Goal: Find specific page/section: Find specific page/section

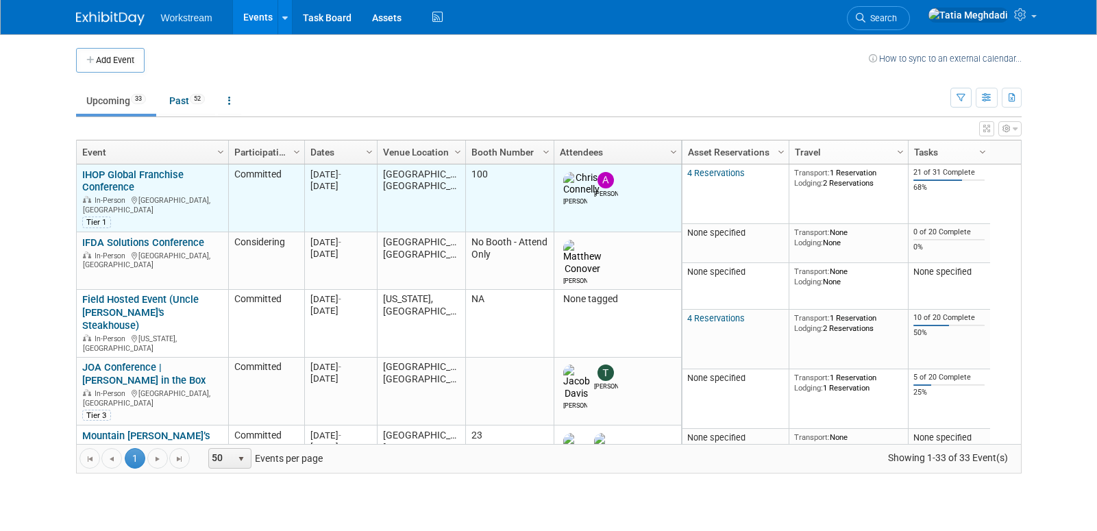
click at [106, 169] on link "IHOP Global Franchise Conference" at bounding box center [132, 181] width 101 height 25
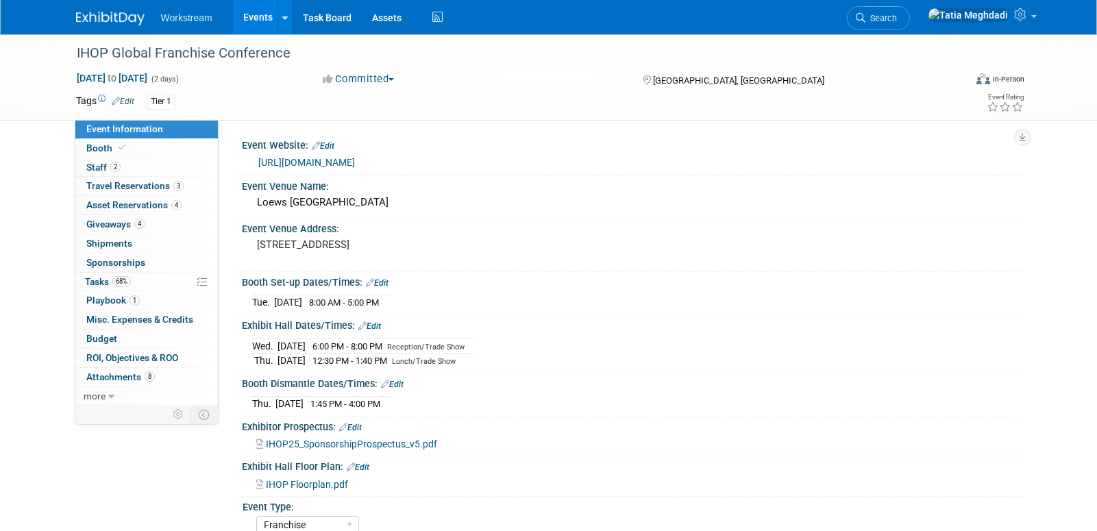
select select "Franchise"
select select "Restaurant"
select select "No"
select select "Tatia Meghdadi"
click at [97, 283] on span "Tasks 68%" at bounding box center [108, 281] width 46 height 11
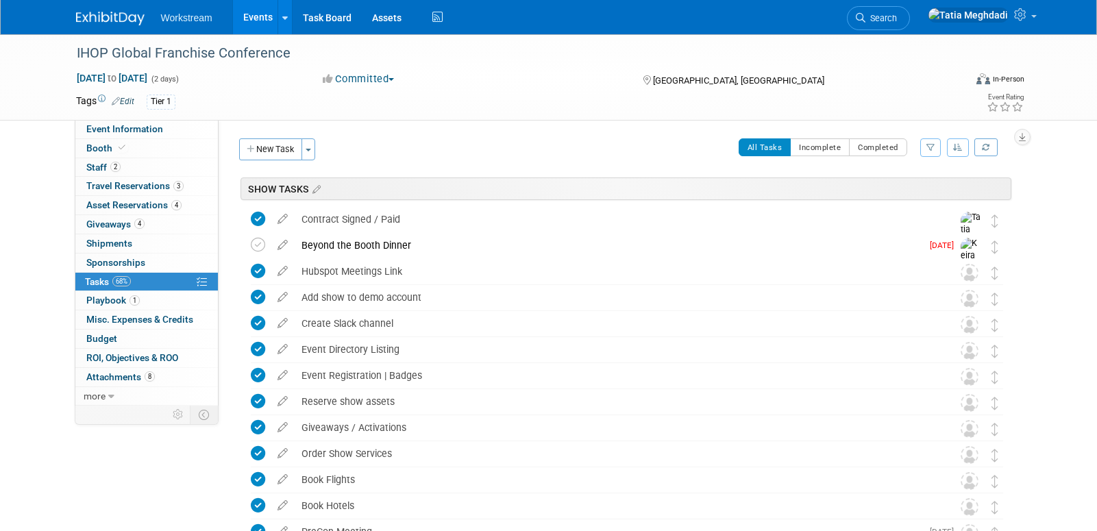
click at [247, 17] on link "Events" at bounding box center [258, 17] width 50 height 34
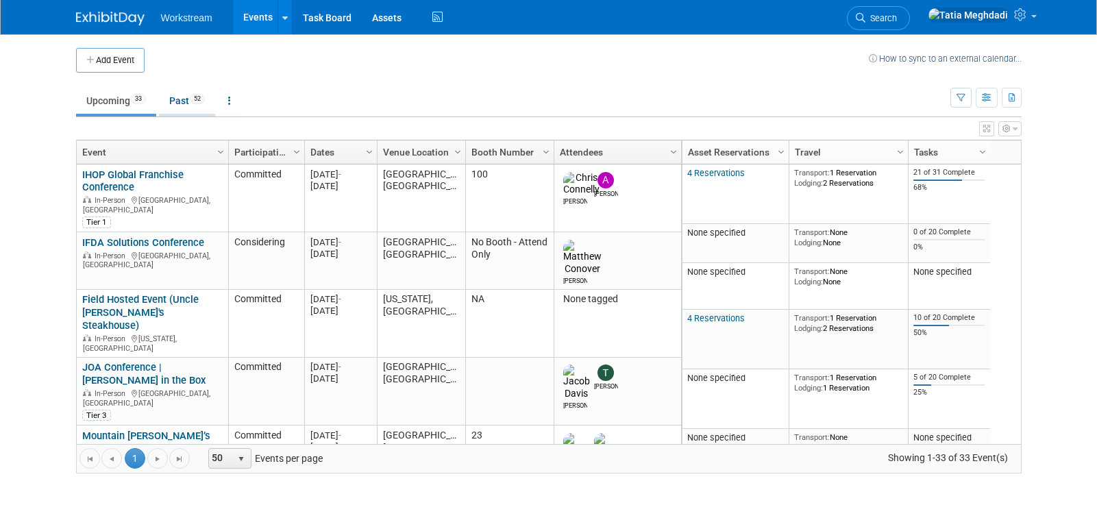
click at [185, 99] on link "Past 52" at bounding box center [187, 101] width 56 height 26
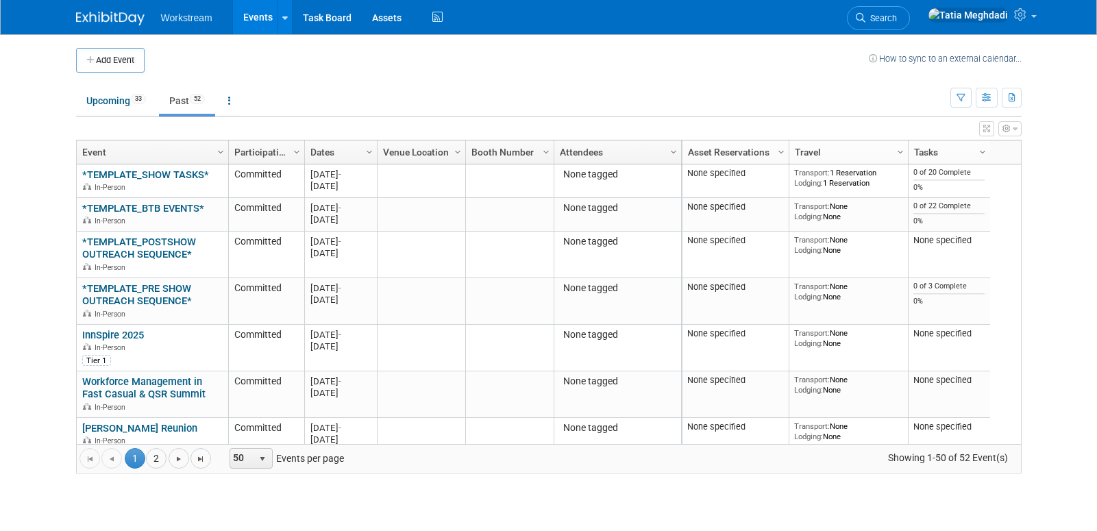
click at [144, 174] on link "*TEMPLATE_SHOW TASKS*" at bounding box center [145, 175] width 127 height 12
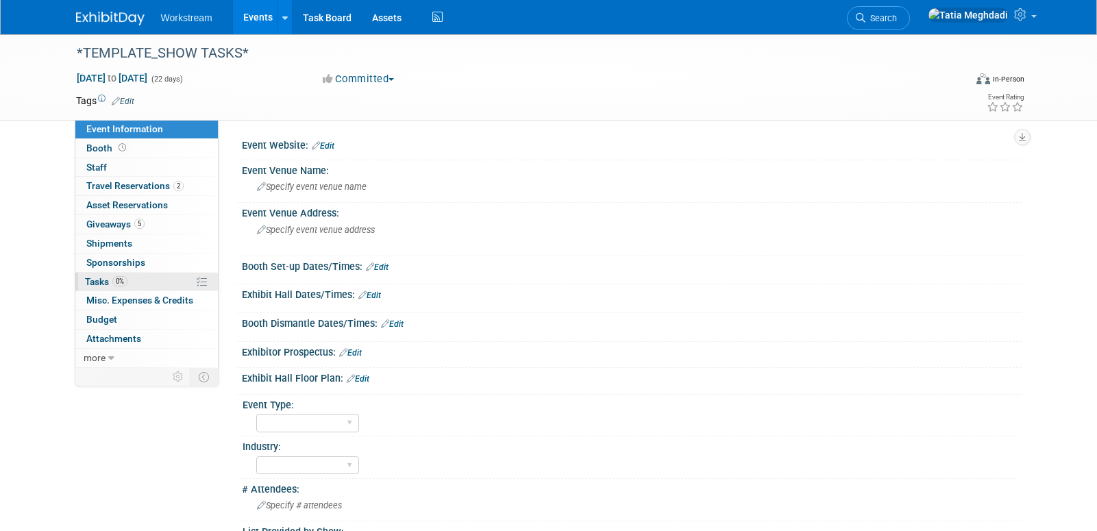
click at [98, 278] on span "Tasks 0%" at bounding box center [106, 281] width 42 height 11
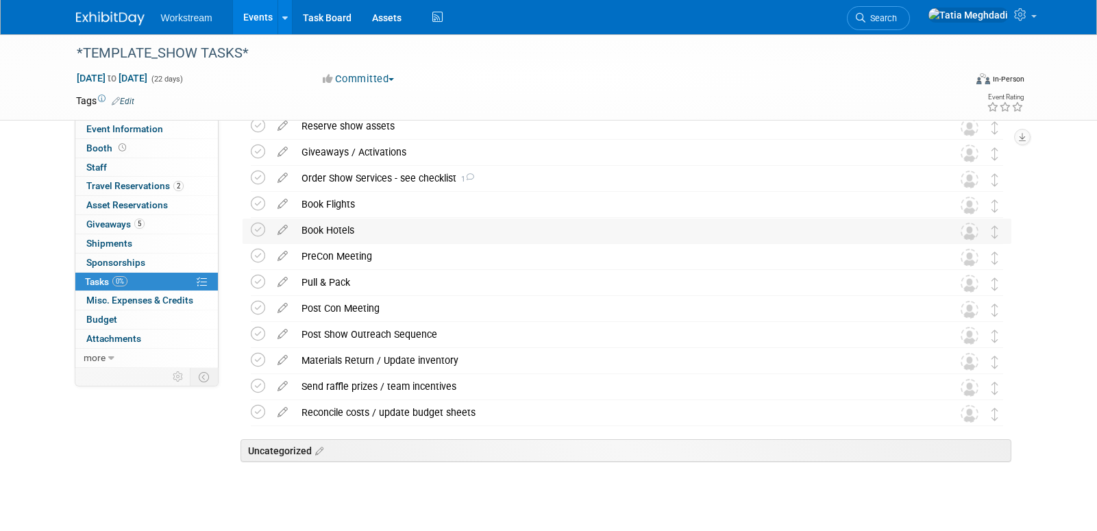
scroll to position [323, 0]
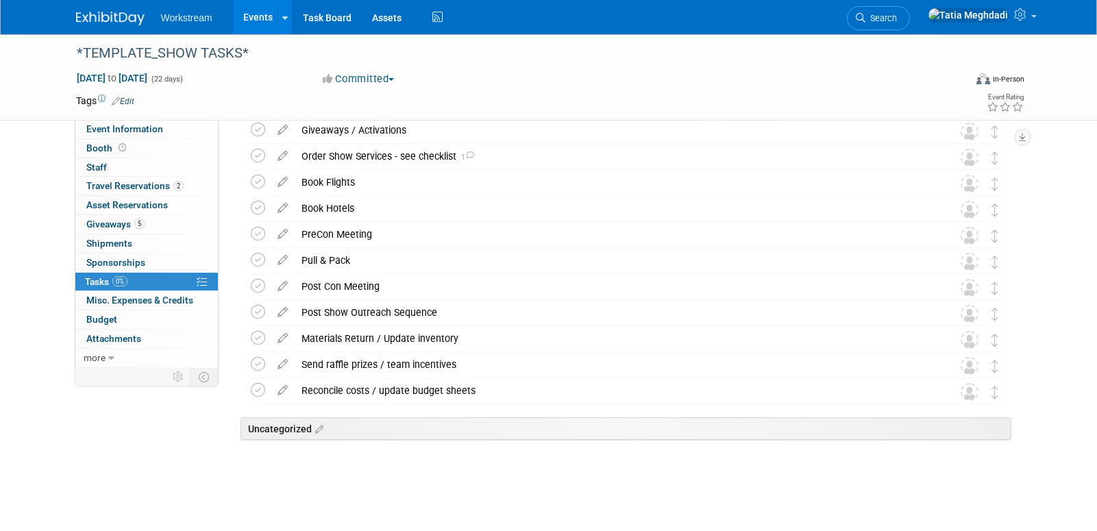
click at [266, 16] on link "Events" at bounding box center [258, 17] width 50 height 34
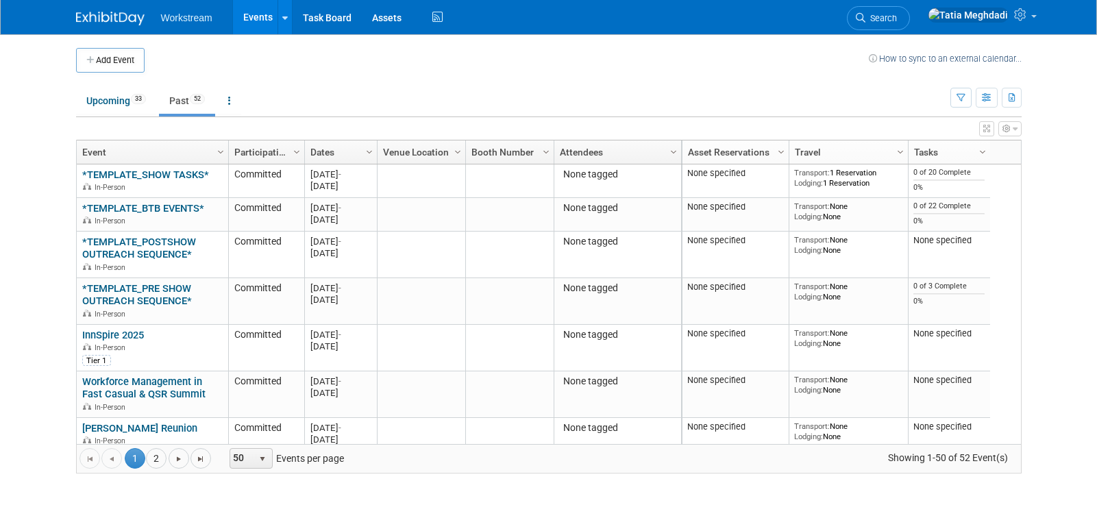
click at [189, 107] on link "Past 52" at bounding box center [187, 101] width 56 height 26
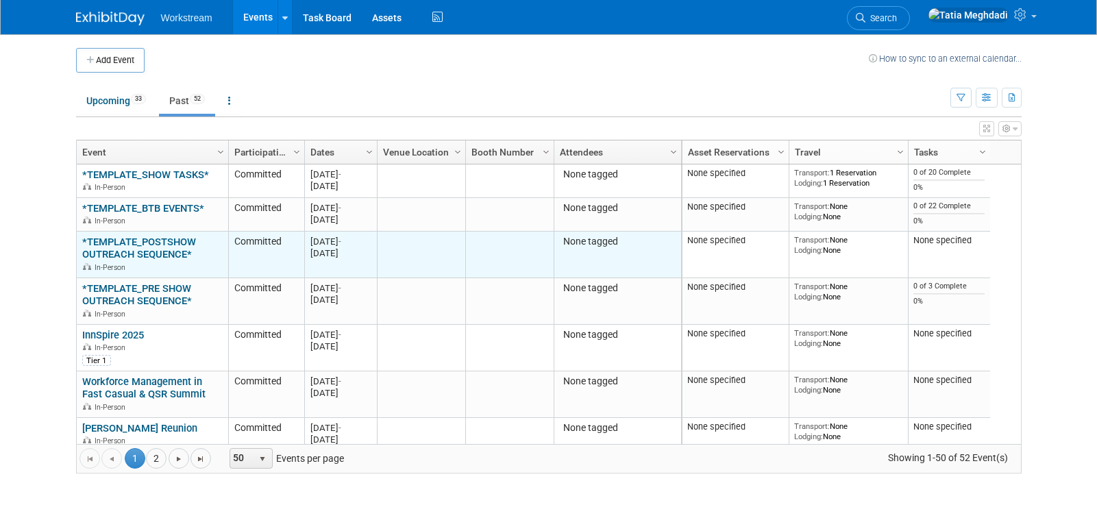
click at [134, 244] on link "*TEMPLATE_POSTSHOW OUTREACH SEQUENCE*" at bounding box center [139, 248] width 114 height 25
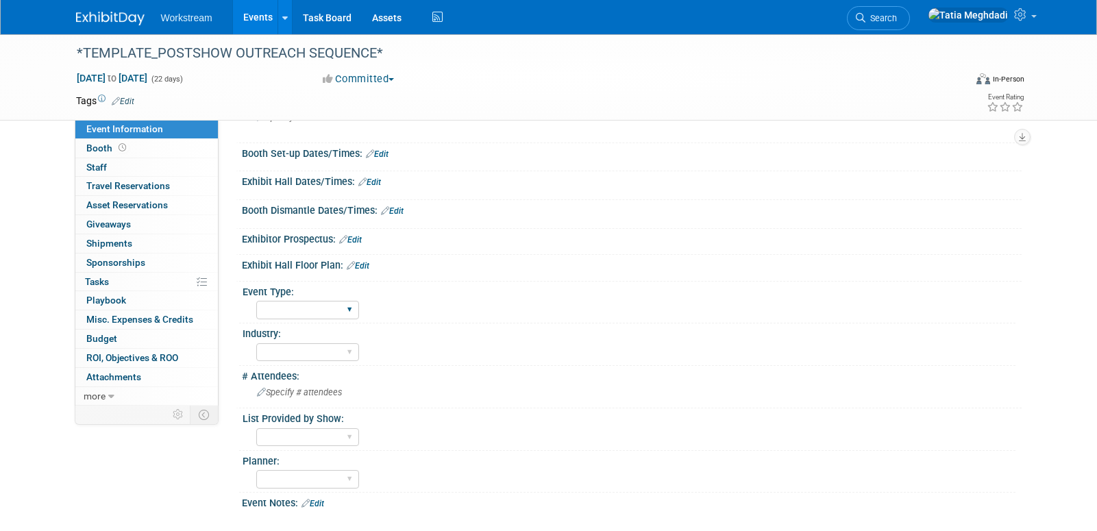
scroll to position [193, 0]
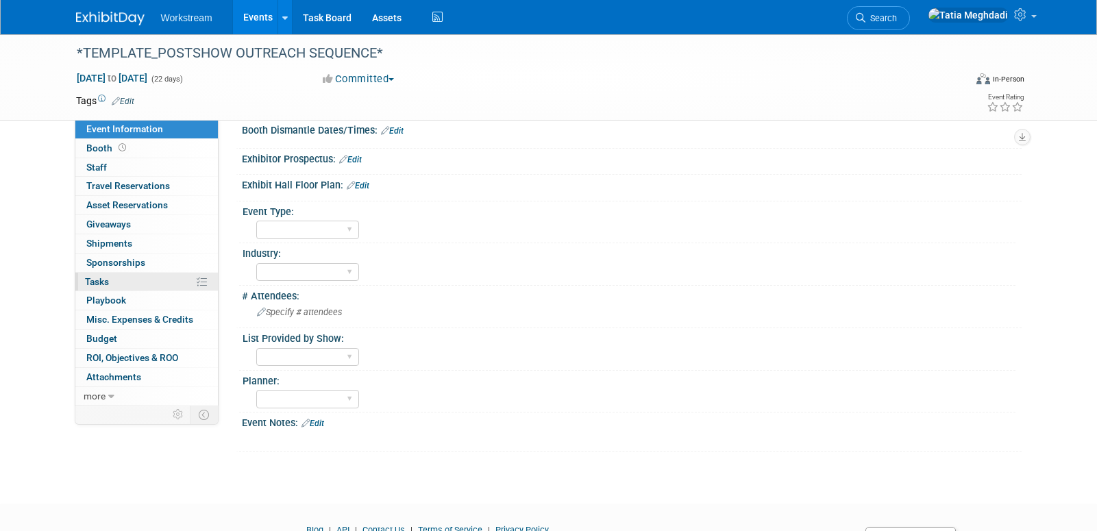
click at [96, 280] on span "Tasks 0%" at bounding box center [97, 281] width 24 height 11
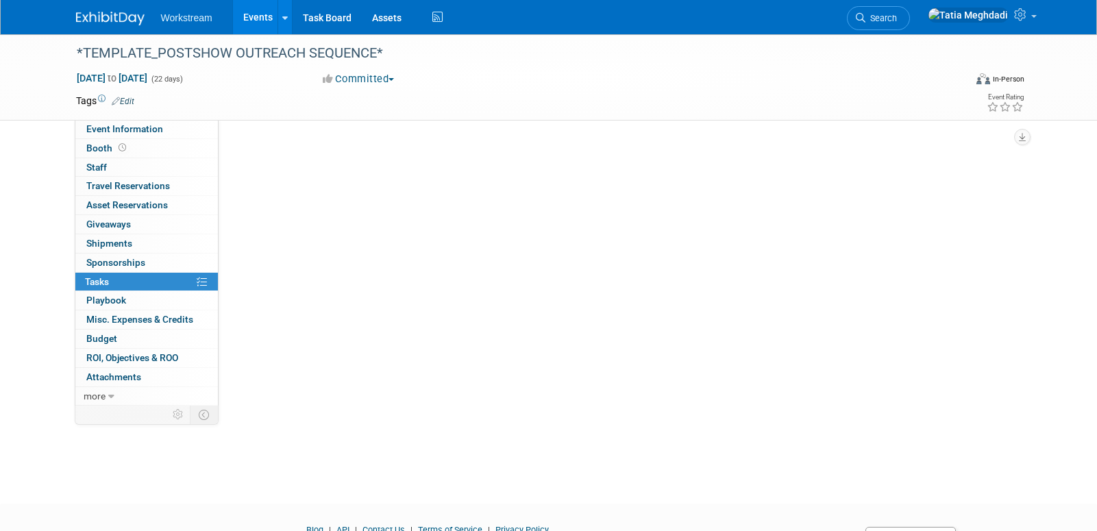
scroll to position [0, 0]
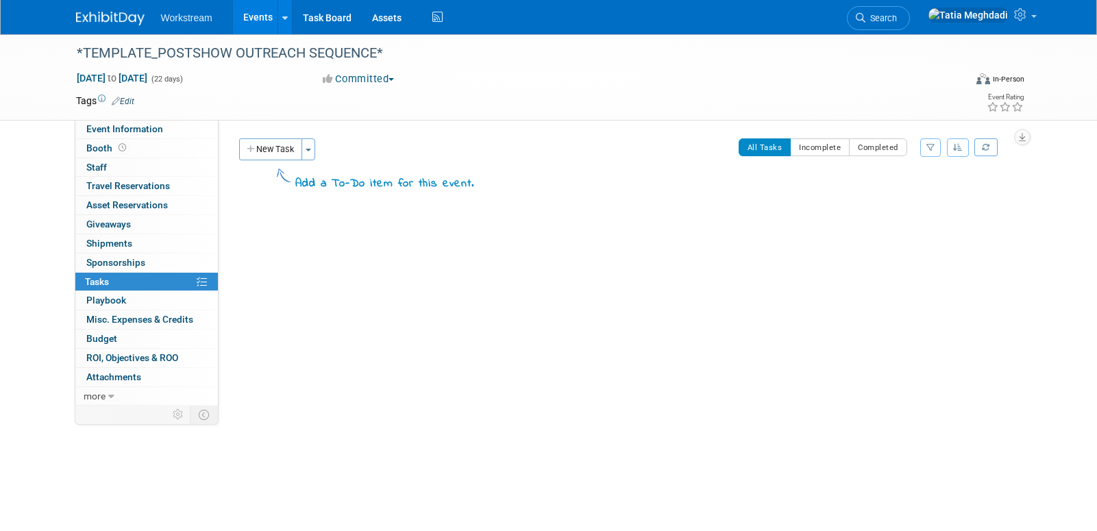
click at [252, 19] on link "Events" at bounding box center [258, 17] width 50 height 34
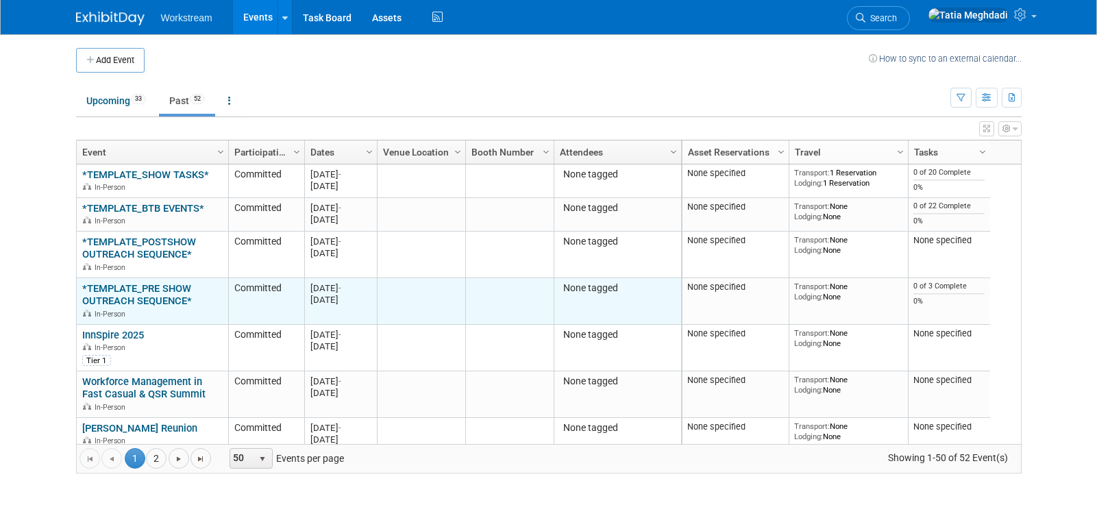
click at [129, 284] on link "*TEMPLATE_PRE SHOW OUTREACH SEQUENCE*" at bounding box center [137, 294] width 110 height 25
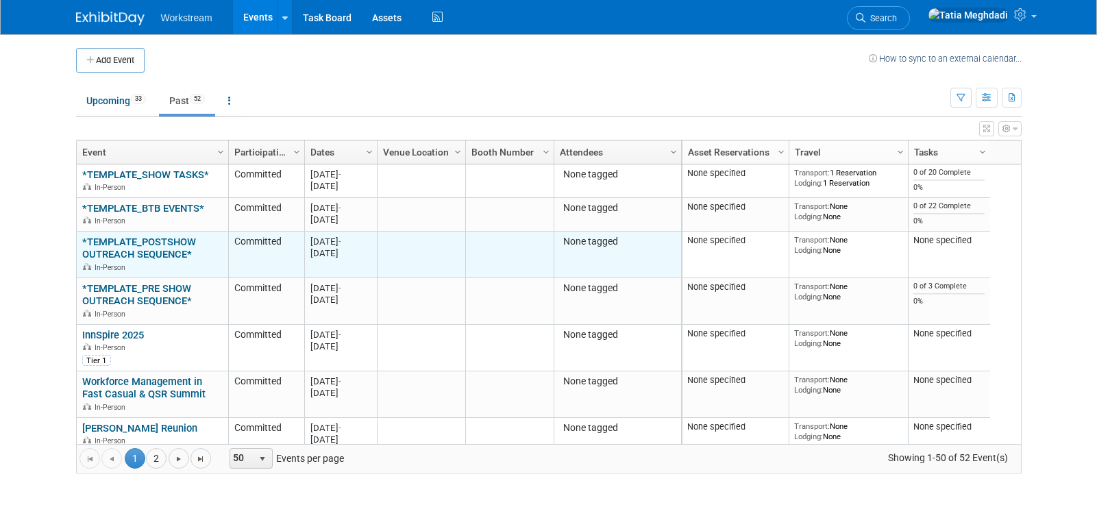
click at [125, 247] on link "*TEMPLATE_POSTSHOW OUTREACH SEQUENCE*" at bounding box center [139, 248] width 114 height 25
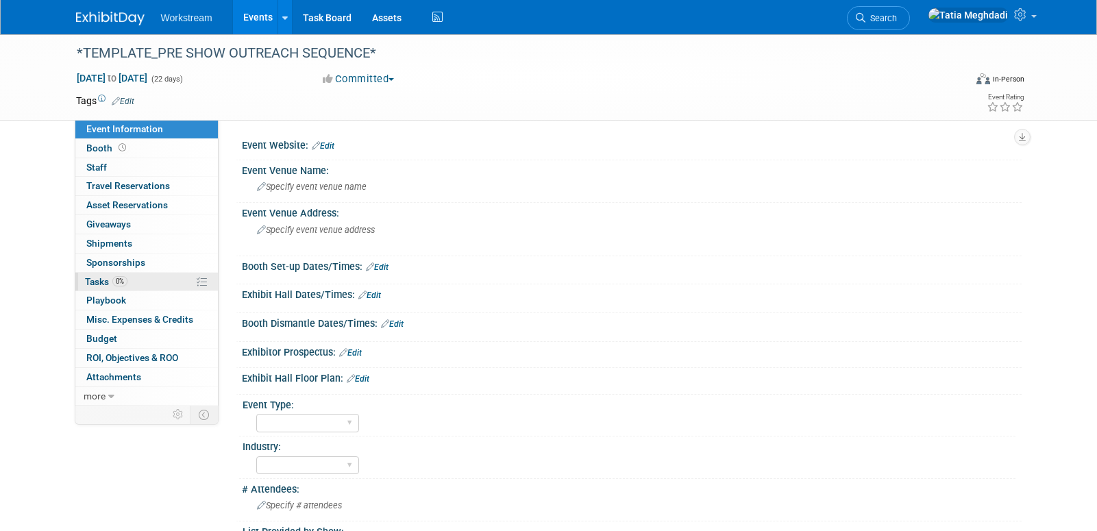
click at [99, 284] on span "Tasks 0%" at bounding box center [106, 281] width 42 height 11
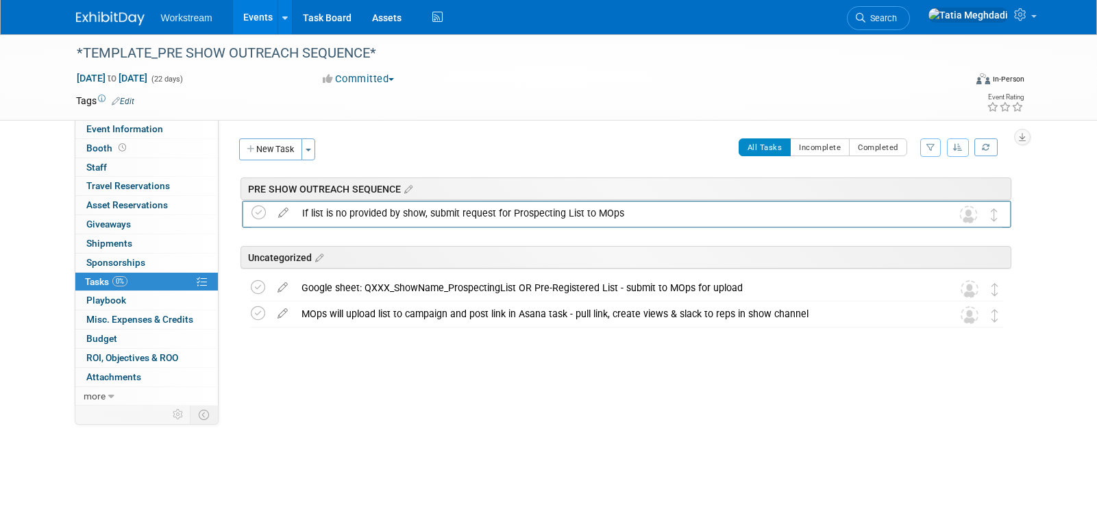
drag, startPoint x: 995, startPoint y: 265, endPoint x: 1001, endPoint y: 230, distance: 36.2
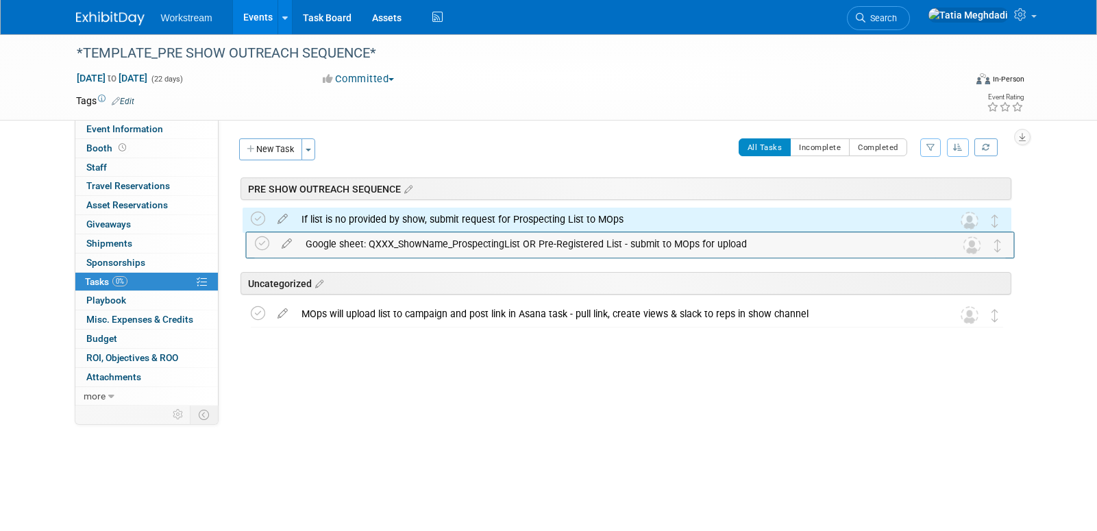
drag, startPoint x: 999, startPoint y: 291, endPoint x: 999, endPoint y: 243, distance: 48.7
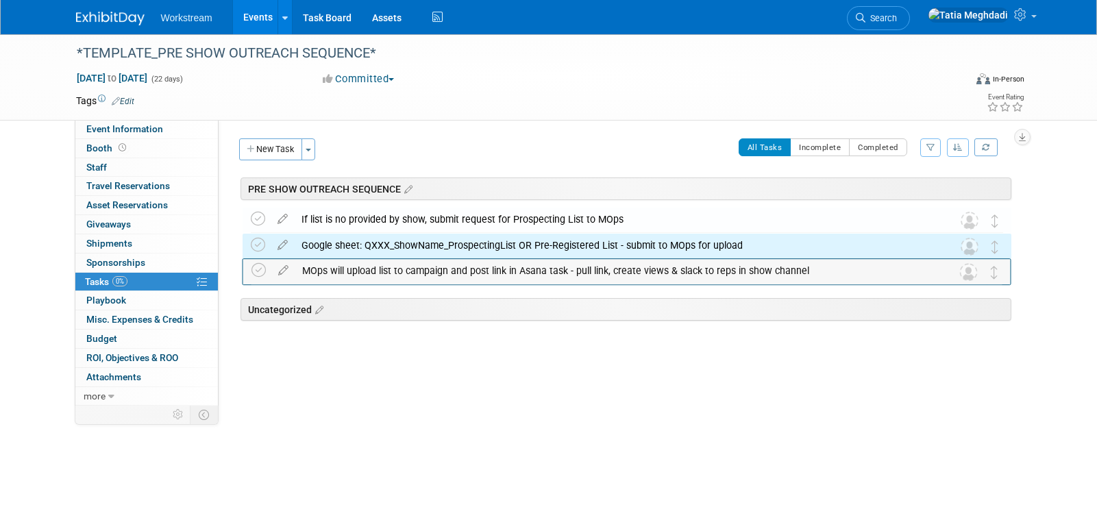
drag, startPoint x: 996, startPoint y: 314, endPoint x: 999, endPoint y: 268, distance: 46.0
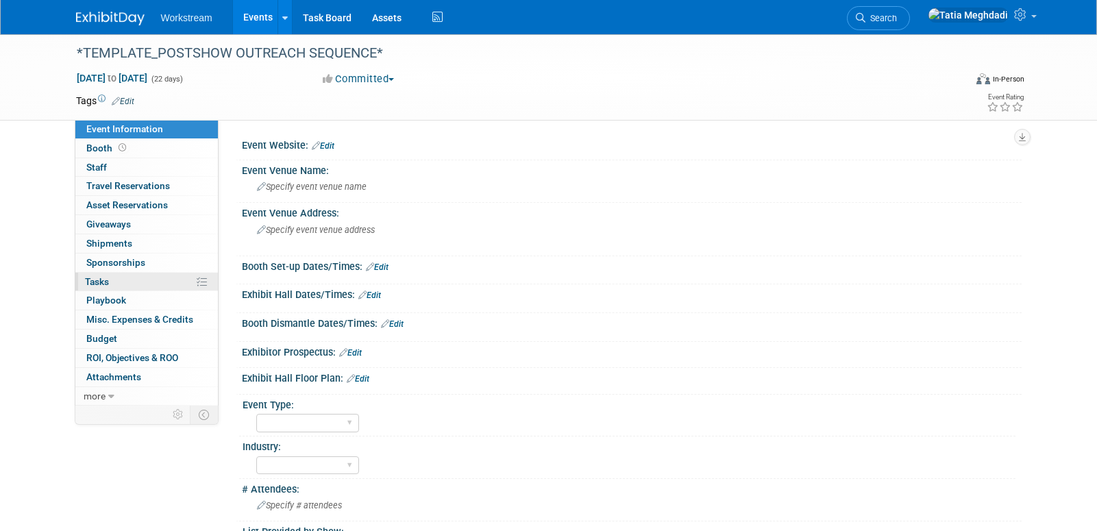
click at [101, 280] on span "Tasks 0%" at bounding box center [97, 281] width 24 height 11
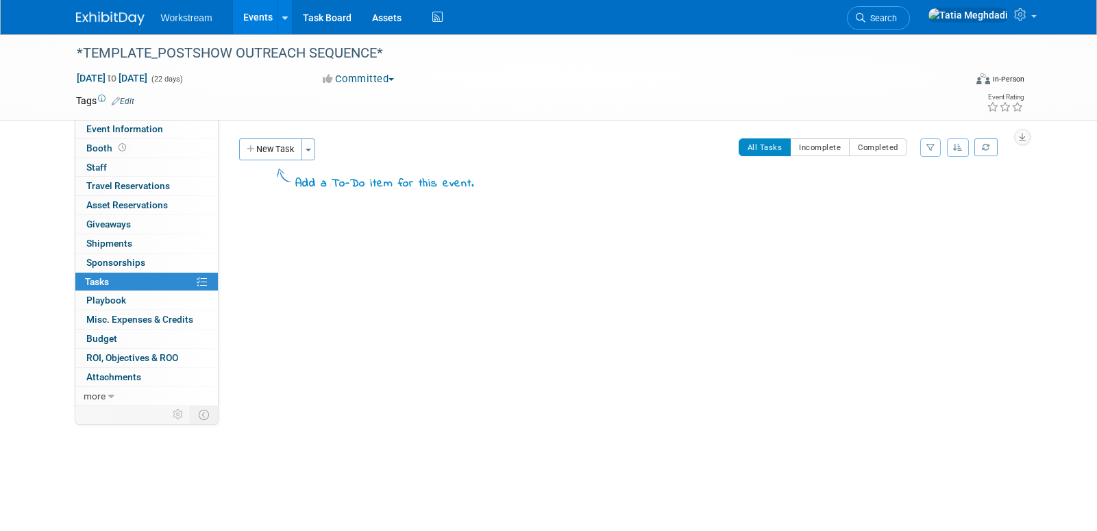
click at [255, 21] on link "Events" at bounding box center [258, 17] width 50 height 34
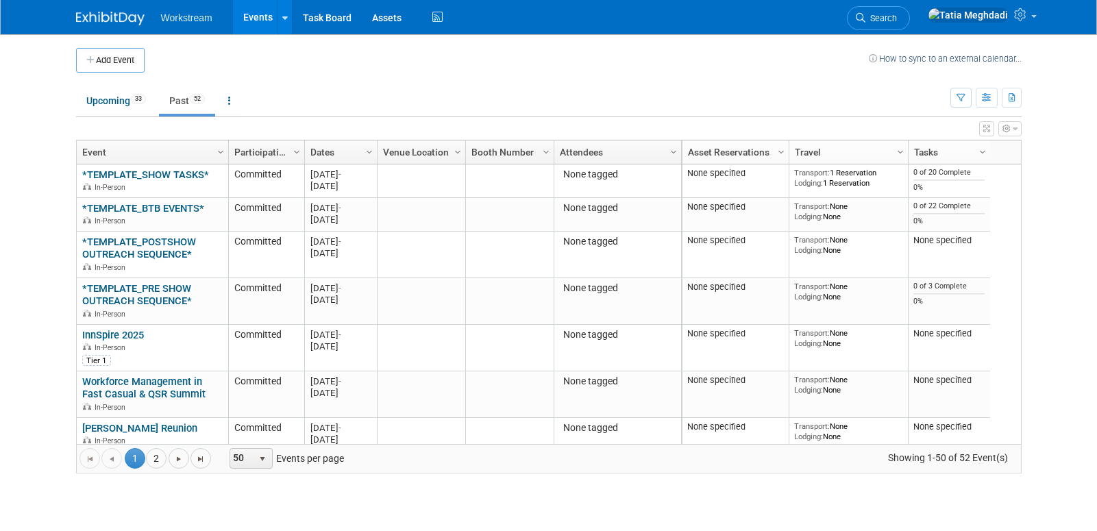
click at [241, 21] on link "Events" at bounding box center [258, 17] width 50 height 34
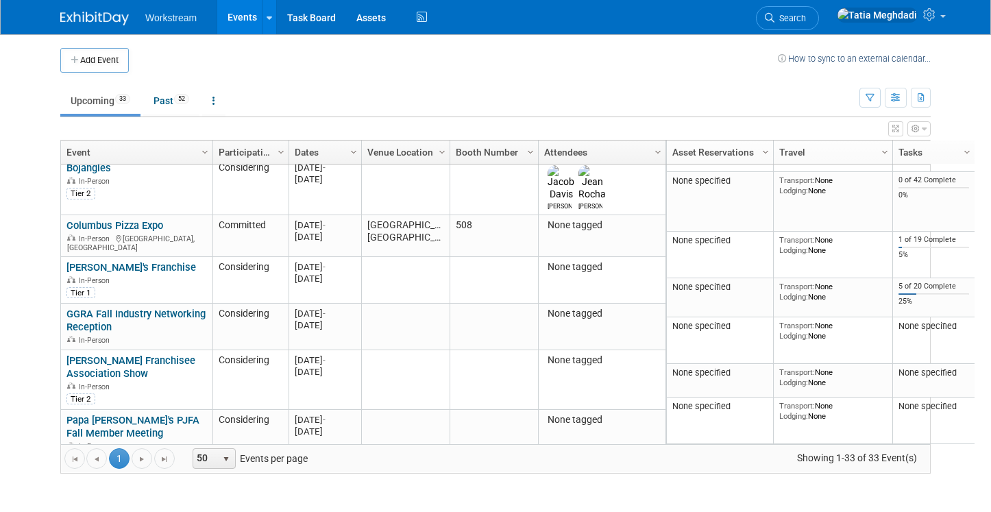
scroll to position [1317, 0]
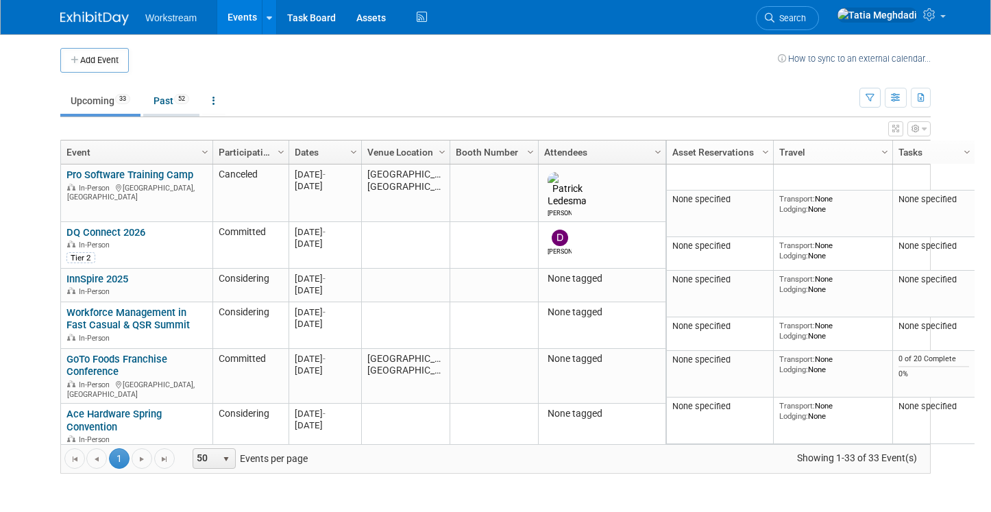
click at [164, 103] on link "Past 52" at bounding box center [171, 101] width 56 height 26
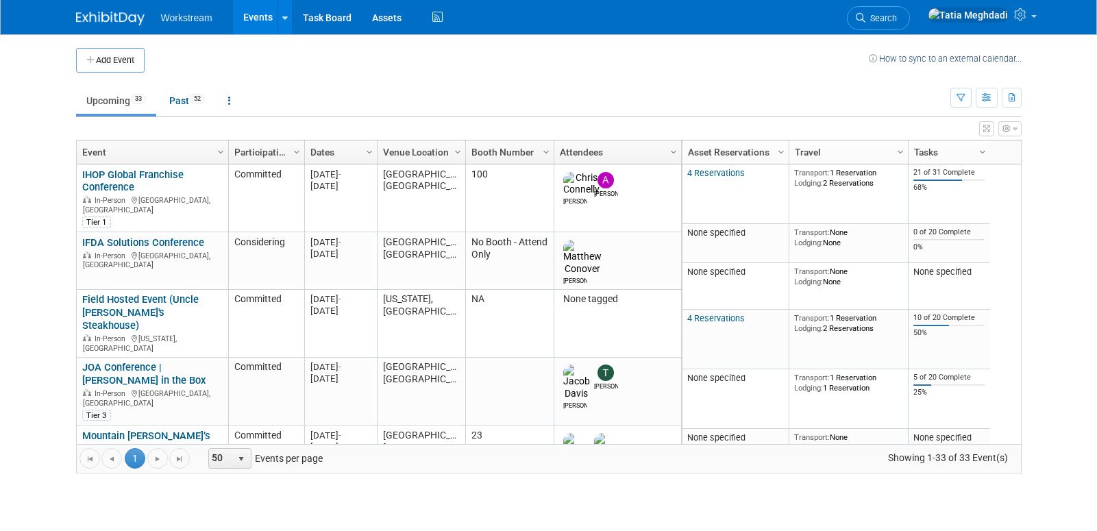
click at [106, 21] on img at bounding box center [110, 19] width 69 height 14
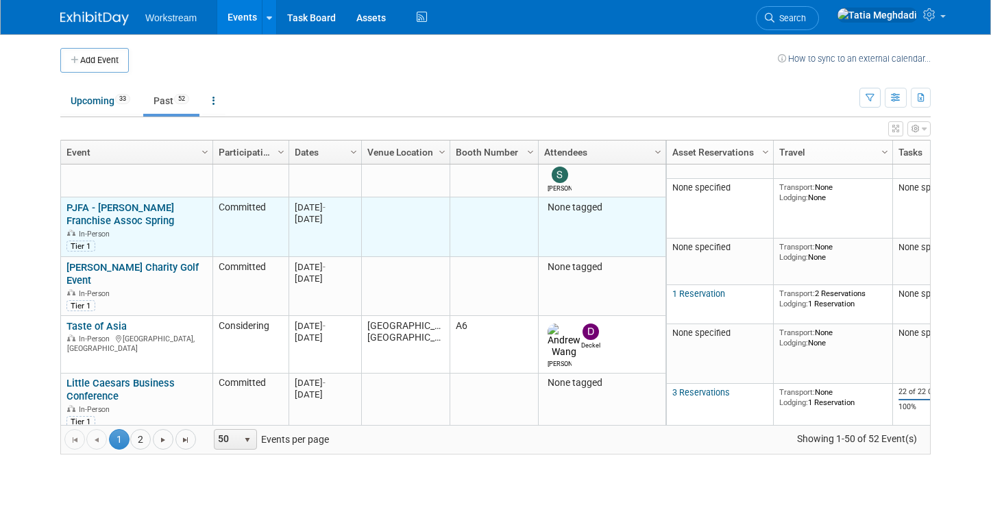
scroll to position [947, 0]
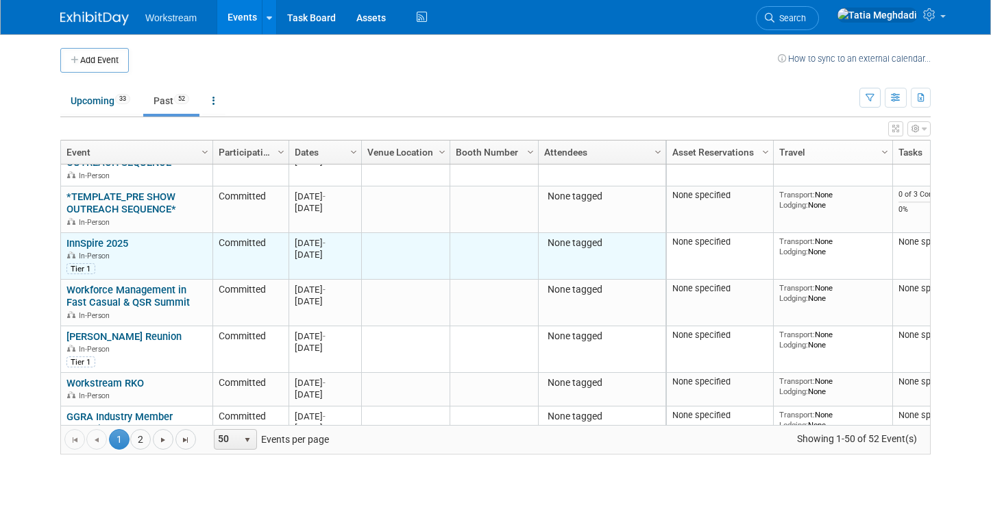
click at [114, 243] on link "InnSpire 2025" at bounding box center [97, 243] width 62 height 12
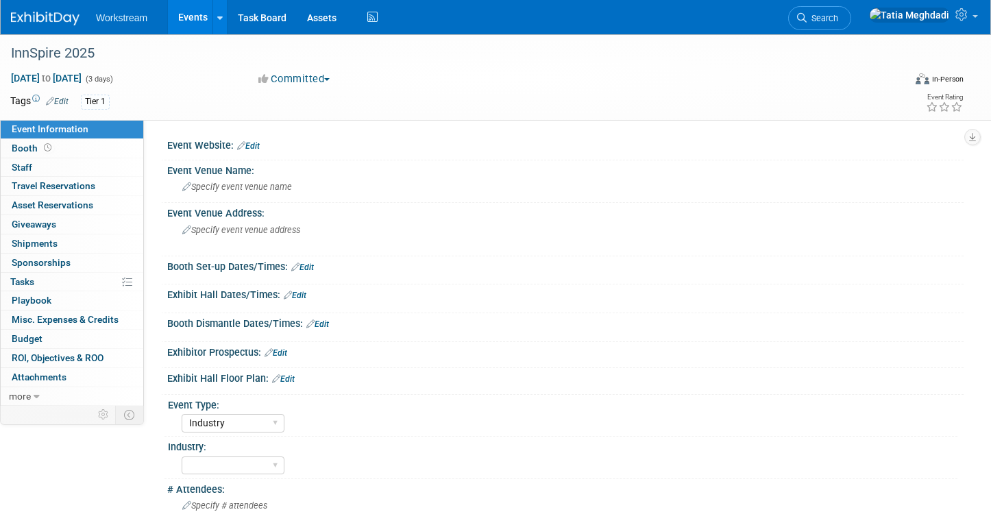
select select "Industry"
